Goal: Information Seeking & Learning: Learn about a topic

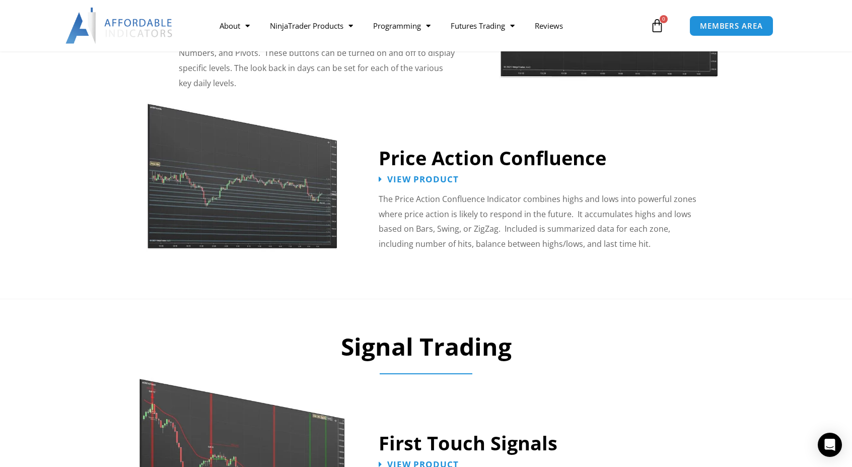
scroll to position [1460, 0]
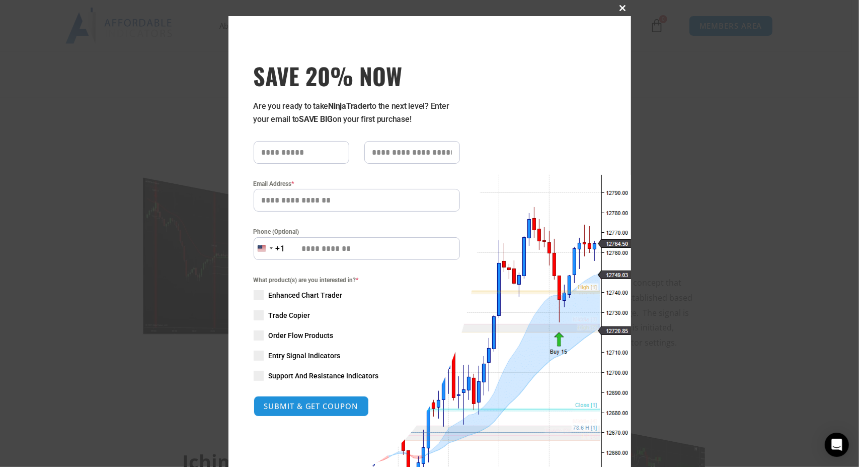
click at [617, 9] on span at bounding box center [623, 8] width 16 height 6
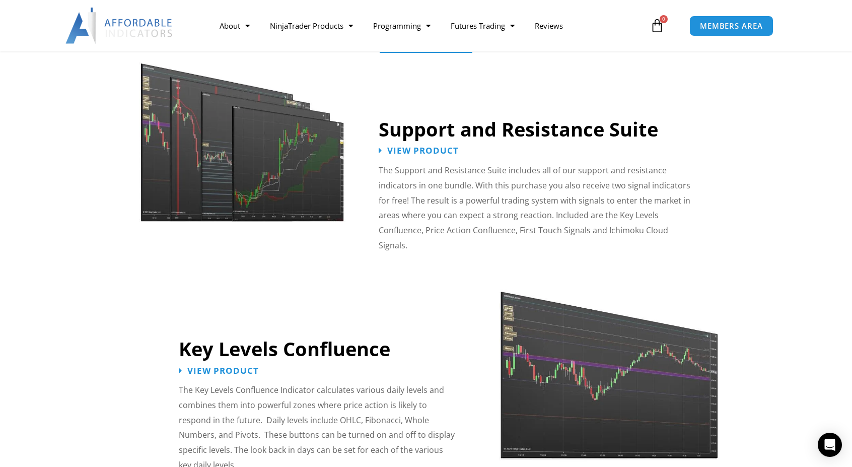
scroll to position [625, 0]
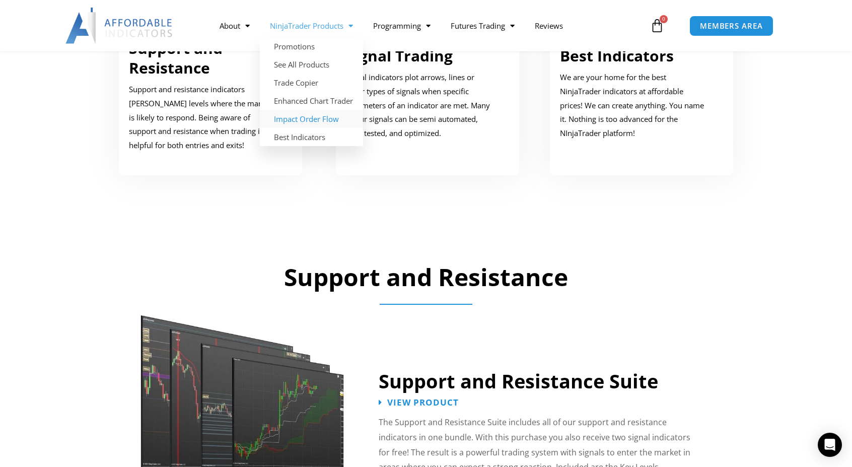
click at [325, 122] on link "Impact Order Flow" at bounding box center [311, 119] width 103 height 18
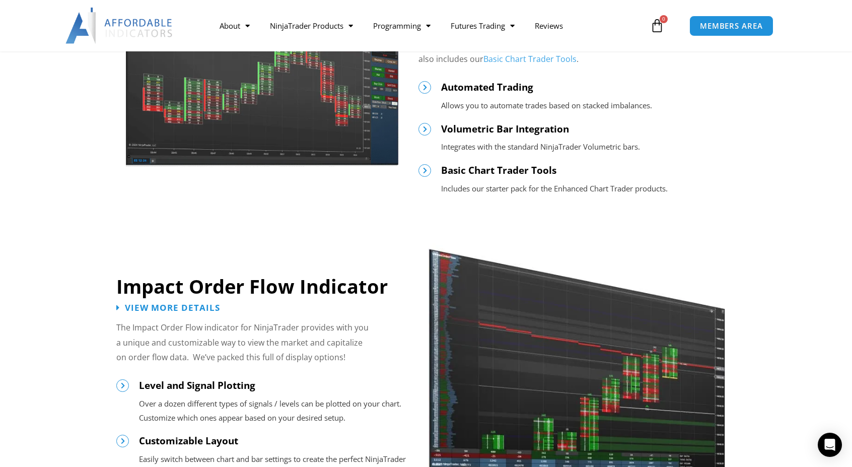
scroll to position [302, 0]
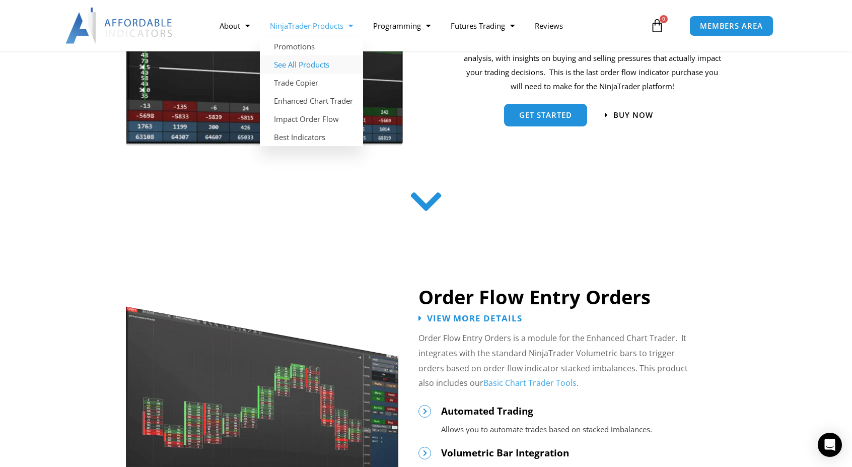
click at [305, 59] on link "See All Products" at bounding box center [311, 64] width 103 height 18
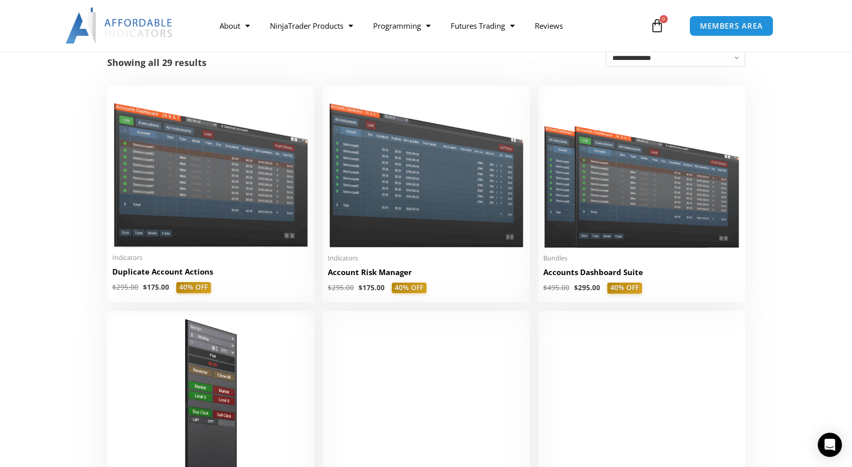
scroll to position [151, 0]
